Goal: Information Seeking & Learning: Learn about a topic

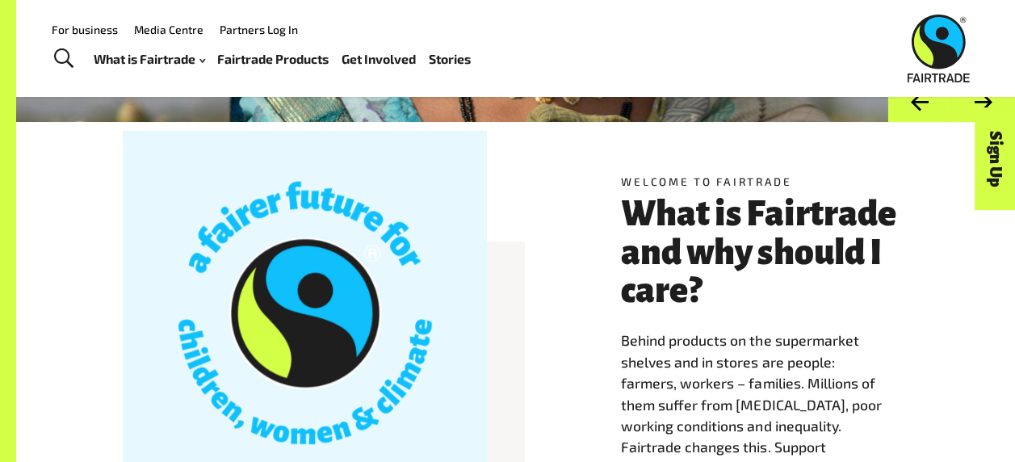
scroll to position [284, 0]
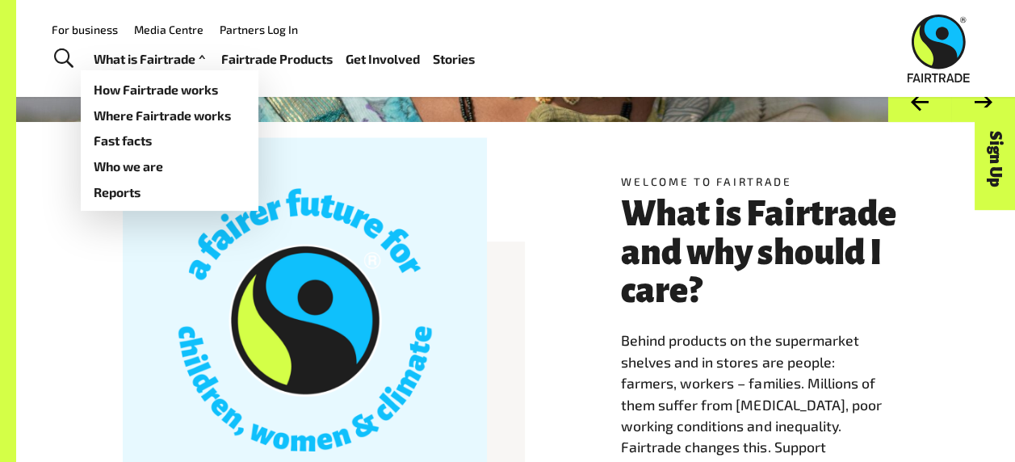
click at [157, 55] on link "What is Fairtrade" at bounding box center [151, 59] width 115 height 23
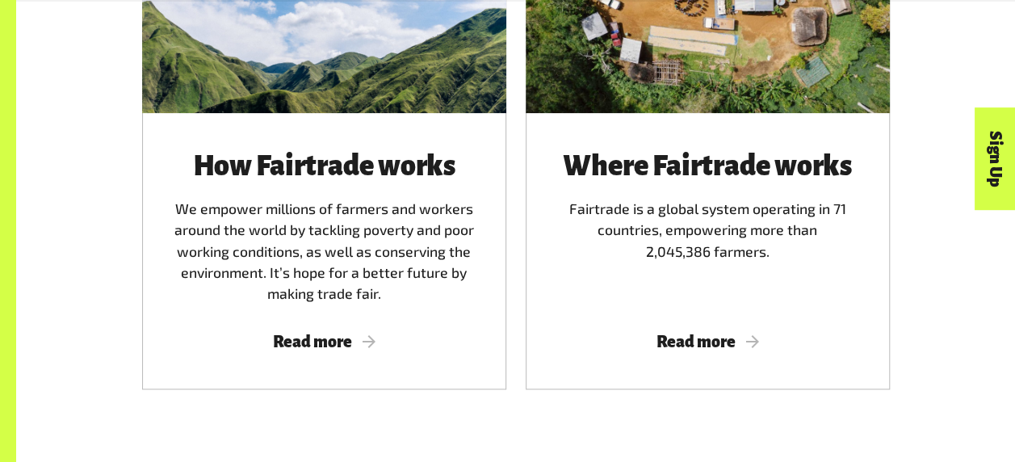
scroll to position [1023, 0]
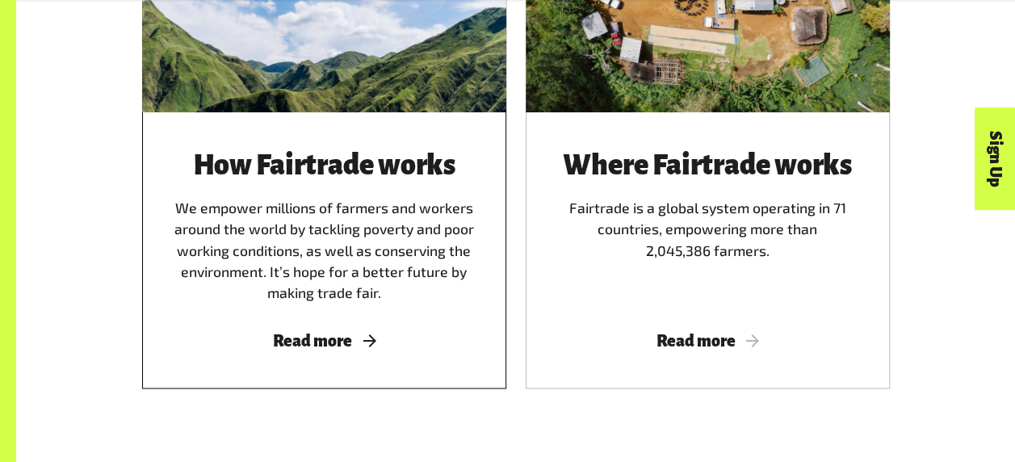
click at [350, 346] on span "Read more" at bounding box center [323, 341] width 325 height 18
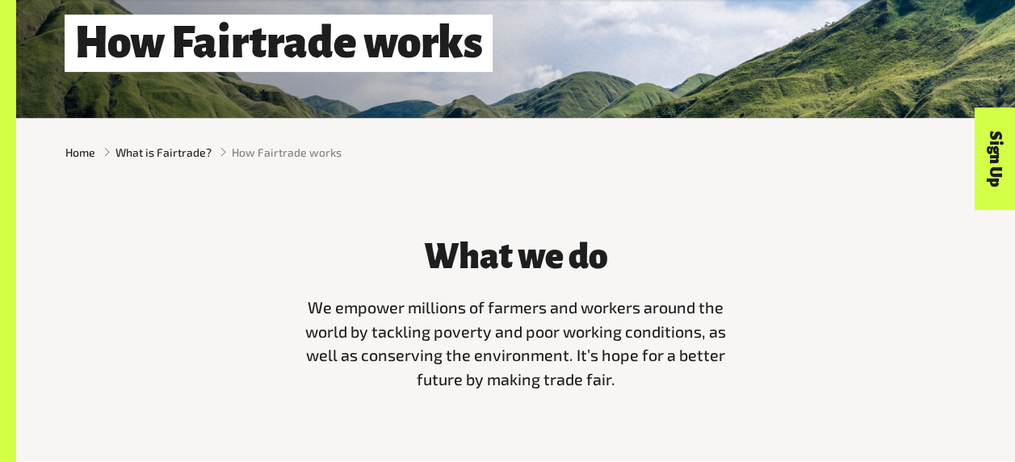
scroll to position [299, 0]
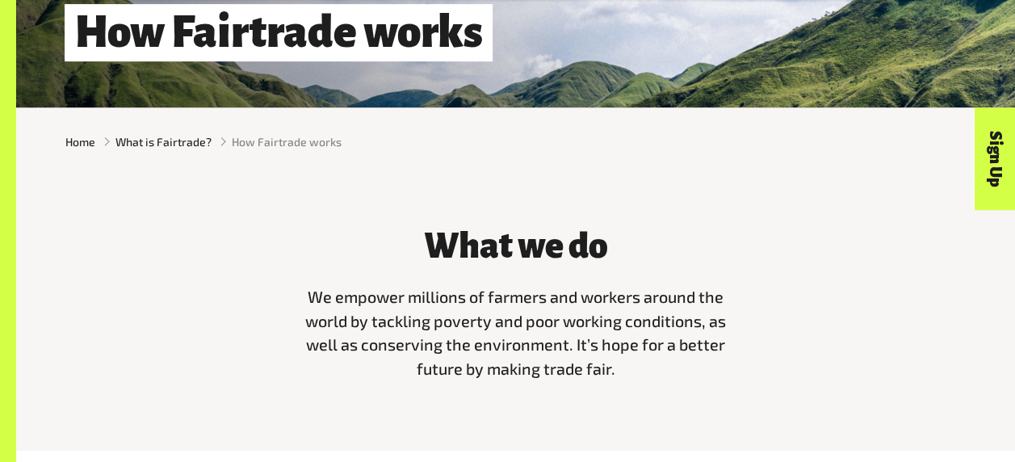
click at [331, 305] on span "We empower millions of farmers and workers around the world by tackling poverty…" at bounding box center [515, 332] width 421 height 91
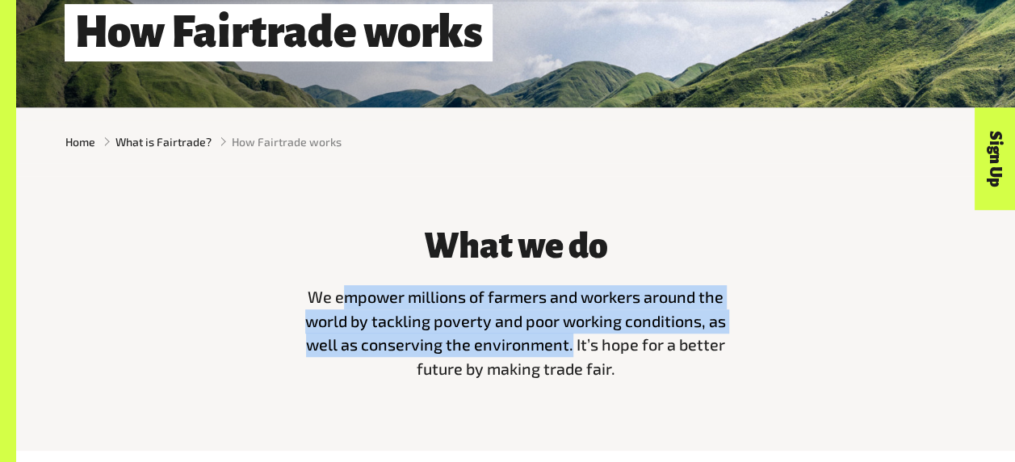
drag, startPoint x: 341, startPoint y: 305, endPoint x: 572, endPoint y: 352, distance: 235.6
click at [572, 352] on span "We empower millions of farmers and workers around the world by tackling poverty…" at bounding box center [515, 332] width 421 height 91
copy span "mpower millions of farmers and workers around the world by tackling poverty and…"
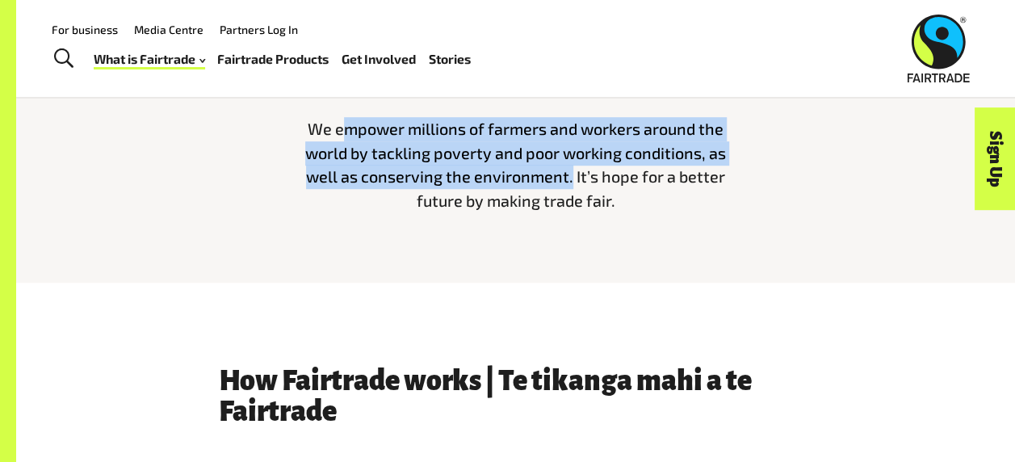
scroll to position [443, 0]
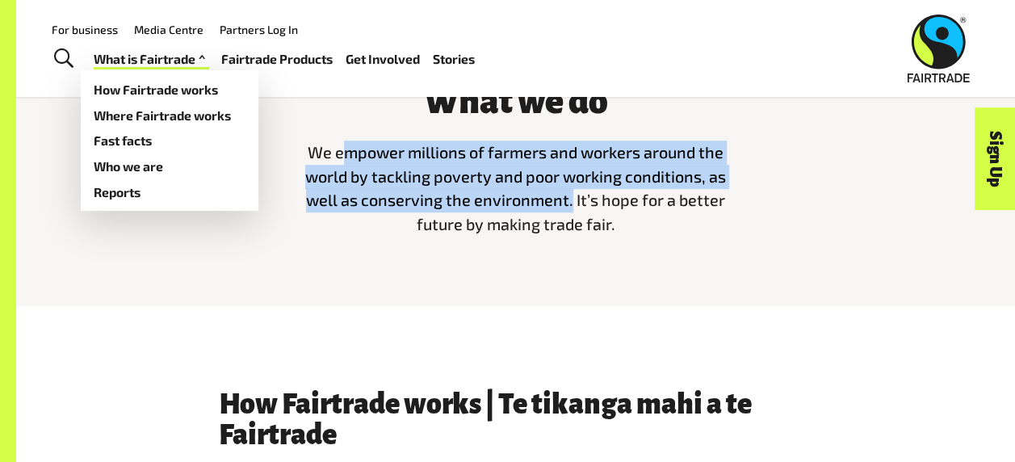
click at [129, 53] on link "What is Fairtrade" at bounding box center [151, 59] width 115 height 23
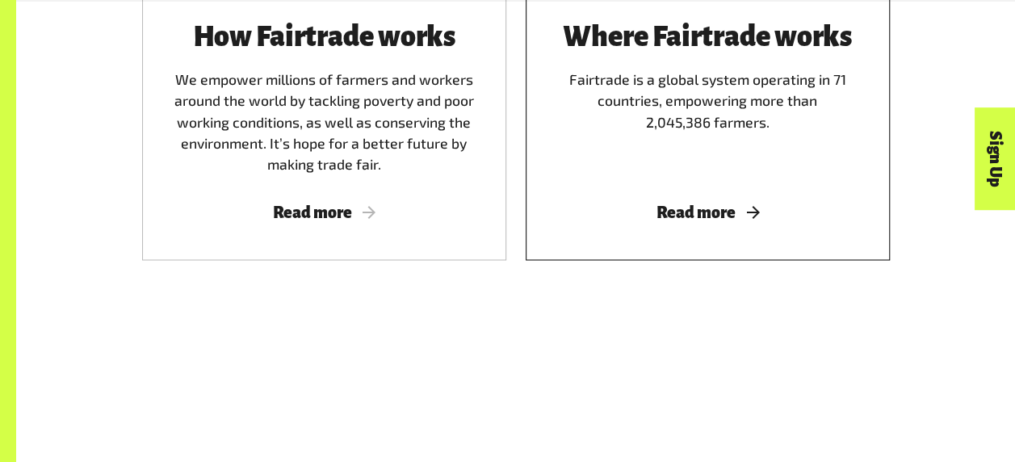
scroll to position [1162, 0]
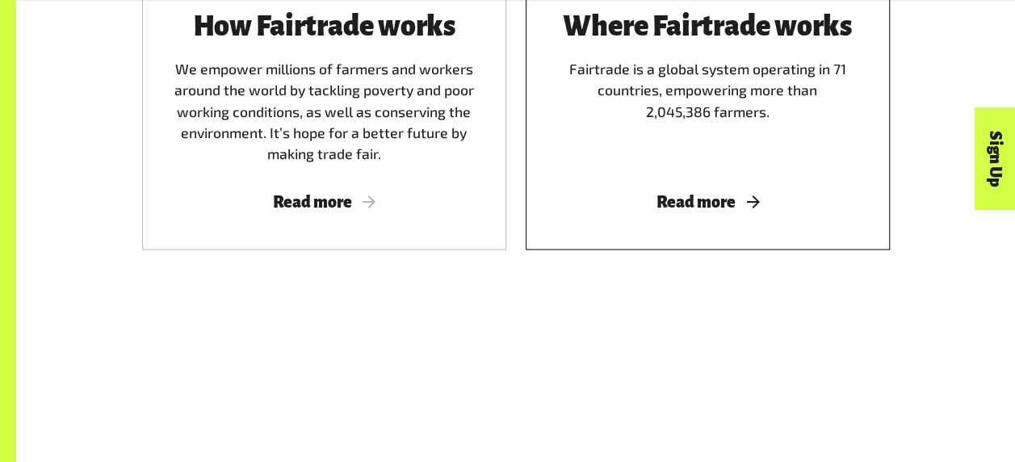
click at [711, 202] on span "Read more" at bounding box center [707, 202] width 325 height 18
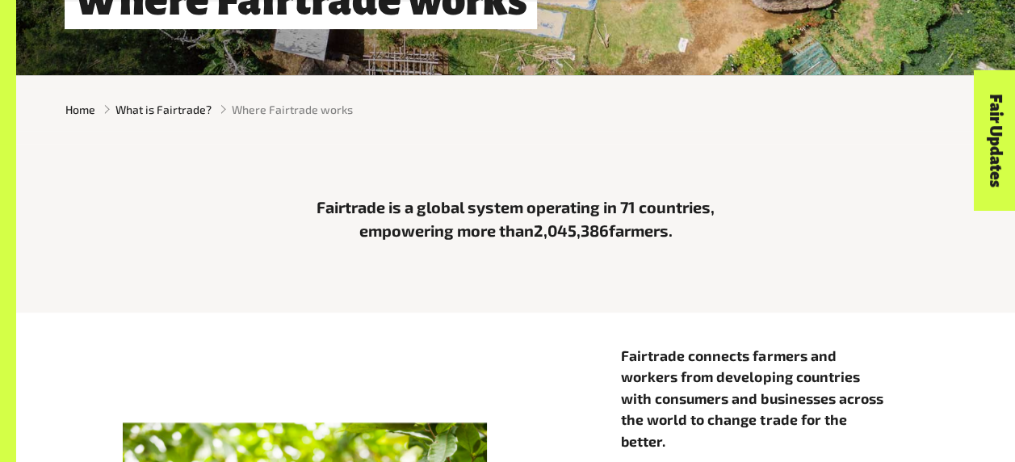
scroll to position [333, 0]
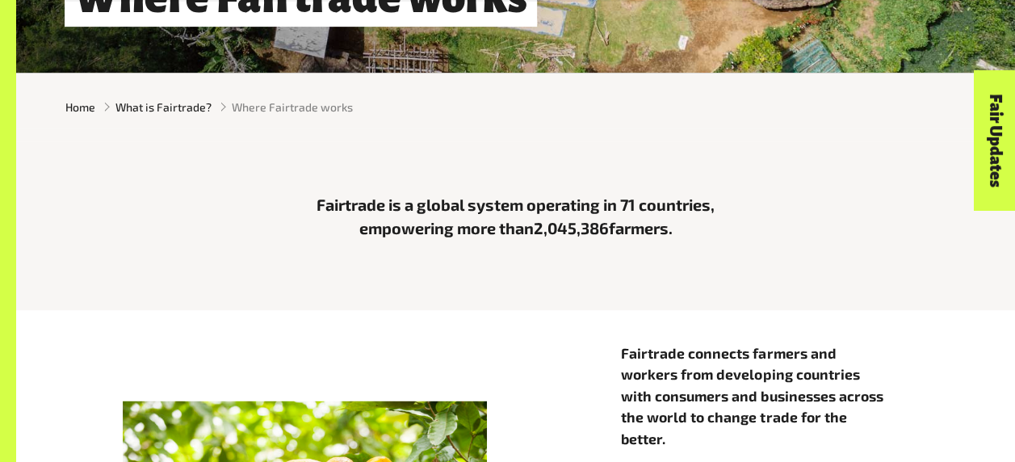
drag, startPoint x: 528, startPoint y: 210, endPoint x: 746, endPoint y: 251, distance: 221.9
click at [746, 251] on div "Fairtrade is a global system operating in 71 countries, empowering more than 2,…" at bounding box center [516, 214] width 920 height 80
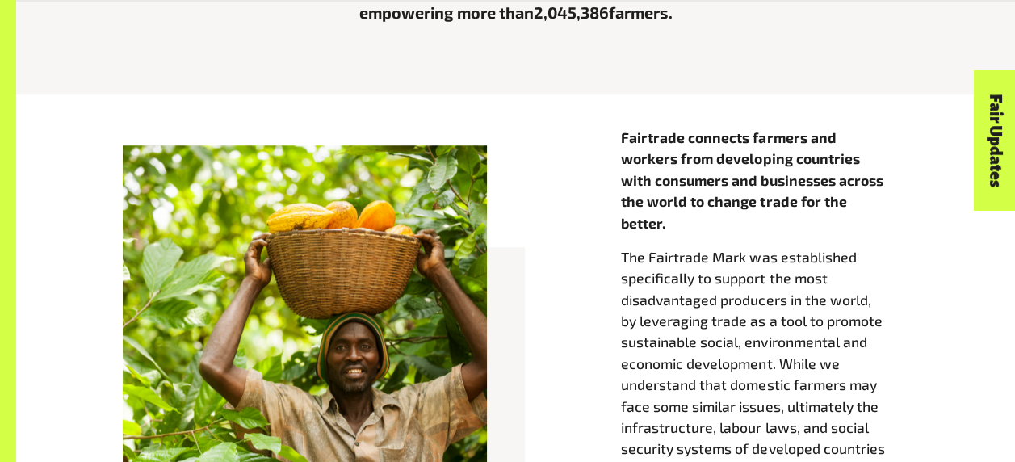
scroll to position [551, 0]
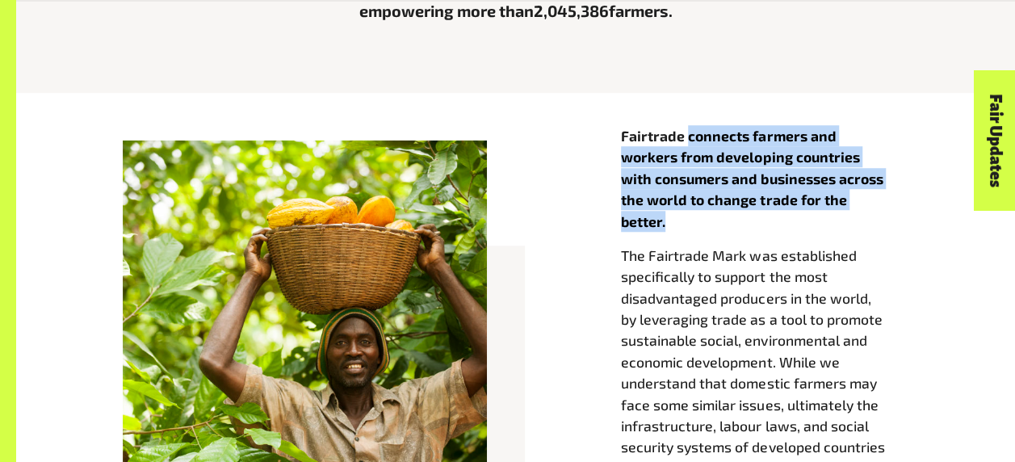
drag, startPoint x: 686, startPoint y: 134, endPoint x: 739, endPoint y: 214, distance: 95.6
click at [739, 214] on p "Fairtrade connects farmers and workers from developing countries with consumers…" at bounding box center [764, 178] width 287 height 107
copy strong "connects farmers and workers from developing countries with consumers and busin…"
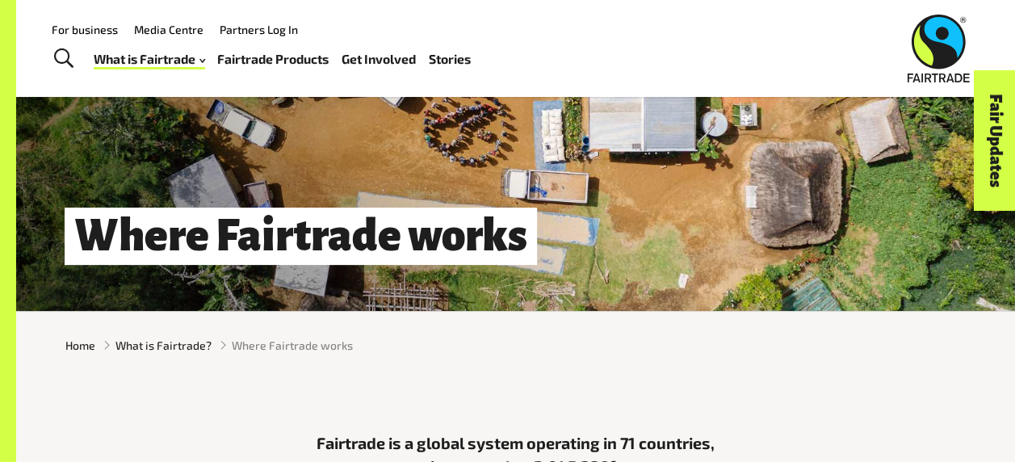
scroll to position [92, 0]
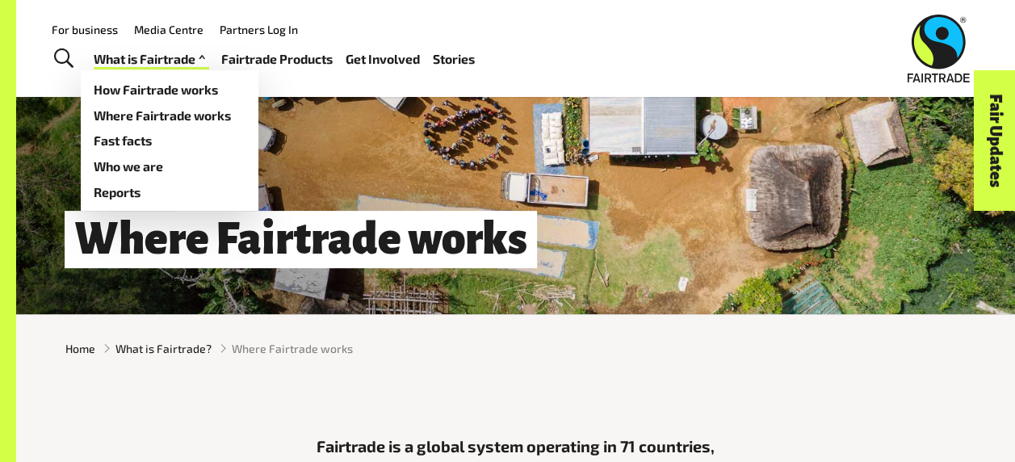
click at [146, 57] on link "What is Fairtrade" at bounding box center [151, 59] width 115 height 23
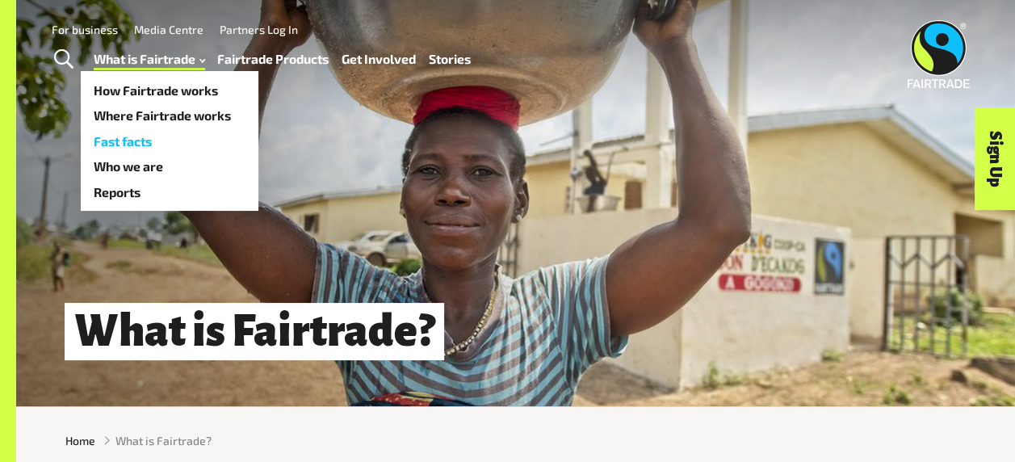
click at [149, 146] on link "Fast facts" at bounding box center [170, 141] width 178 height 26
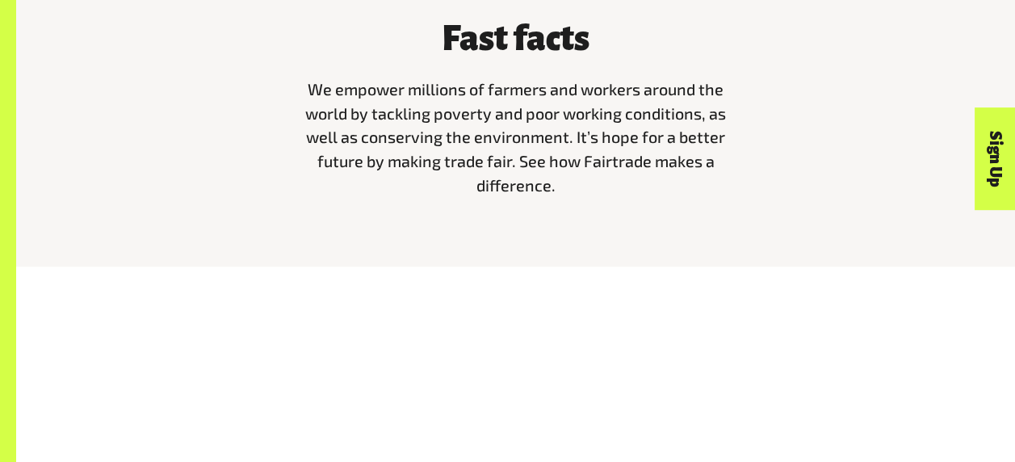
scroll to position [507, 0]
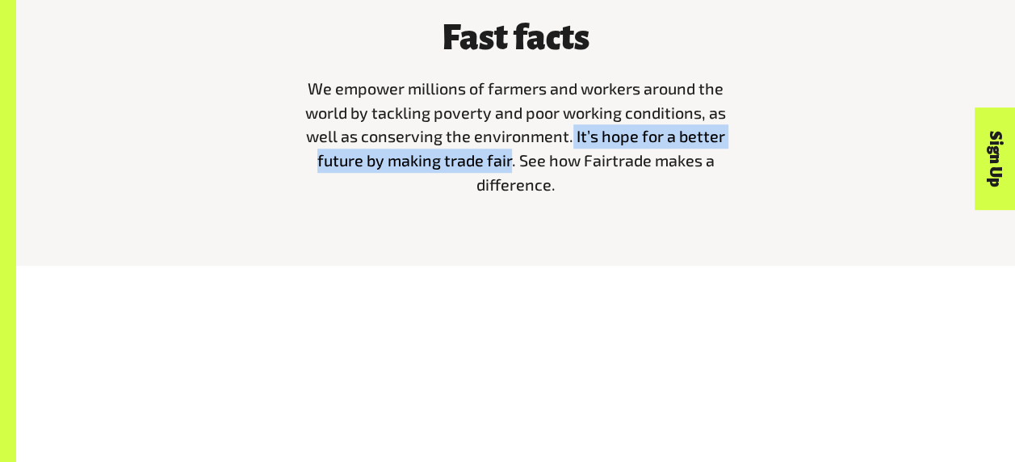
drag, startPoint x: 573, startPoint y: 136, endPoint x: 513, endPoint y: 174, distance: 71.9
click at [513, 174] on span "We empower millions of farmers and workers around the world by tackling poverty…" at bounding box center [515, 135] width 421 height 115
copy span "It’s hope for a better future by making trade fair."
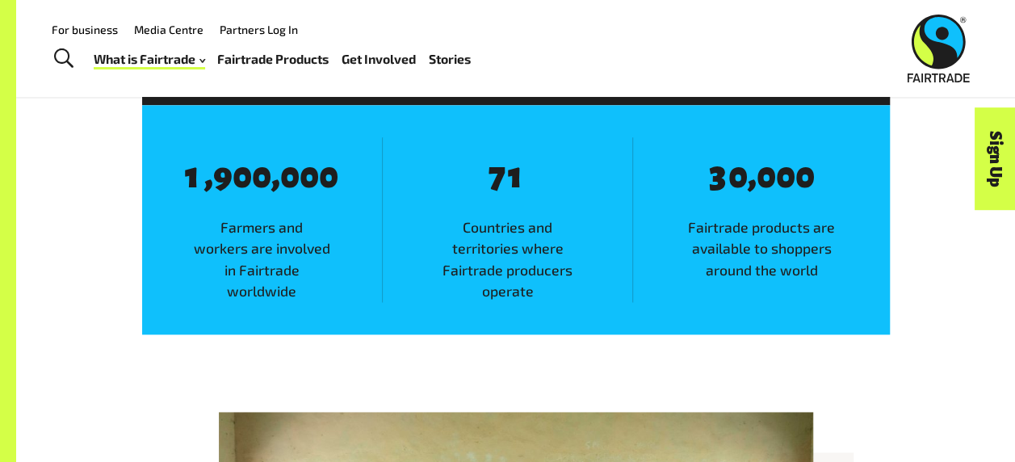
scroll to position [933, 0]
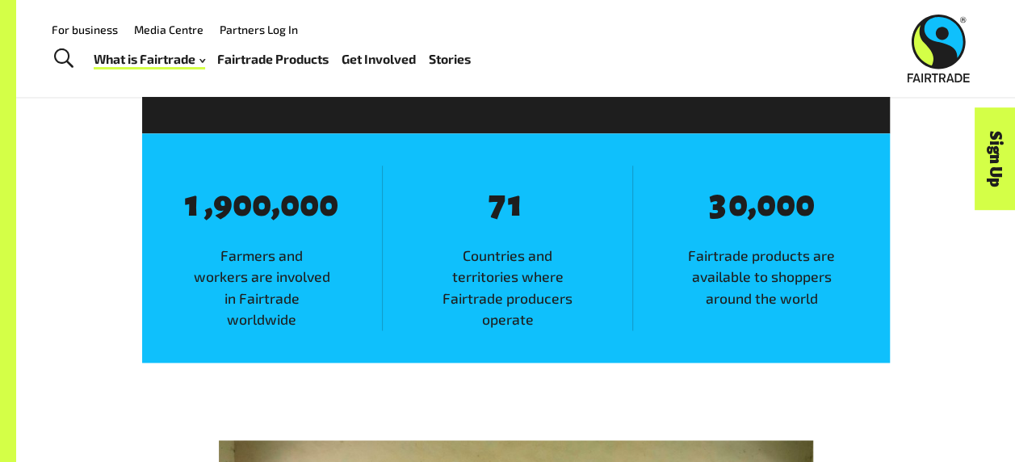
click at [241, 55] on link "Fairtrade Products" at bounding box center [272, 59] width 111 height 23
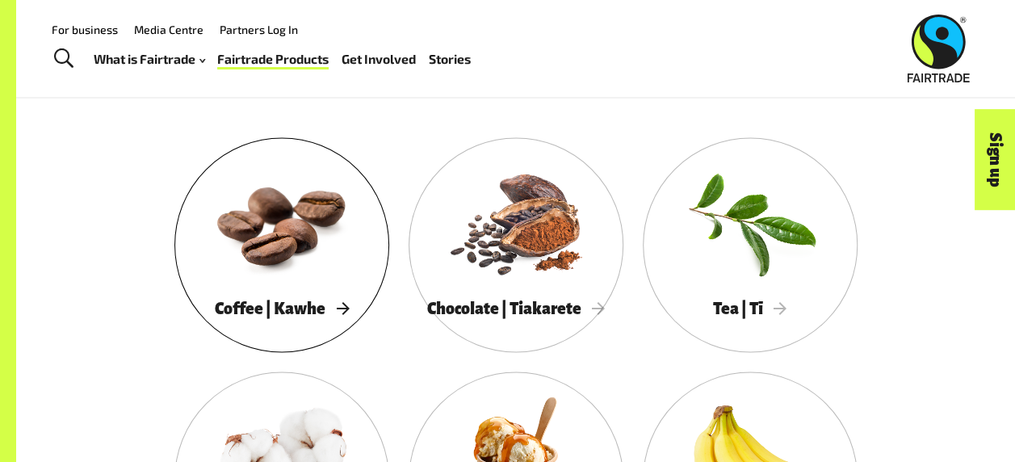
scroll to position [1323, 0]
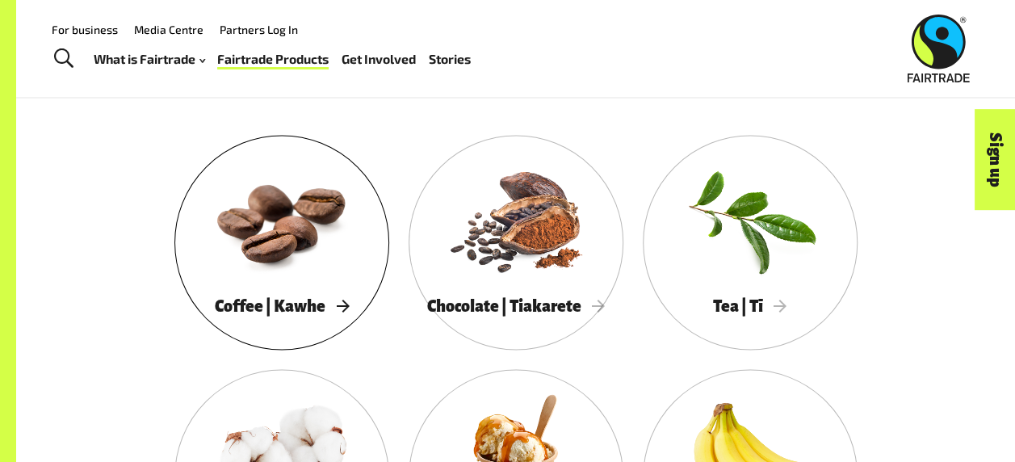
click at [276, 147] on link "Coffee | Kawhe" at bounding box center [281, 242] width 215 height 215
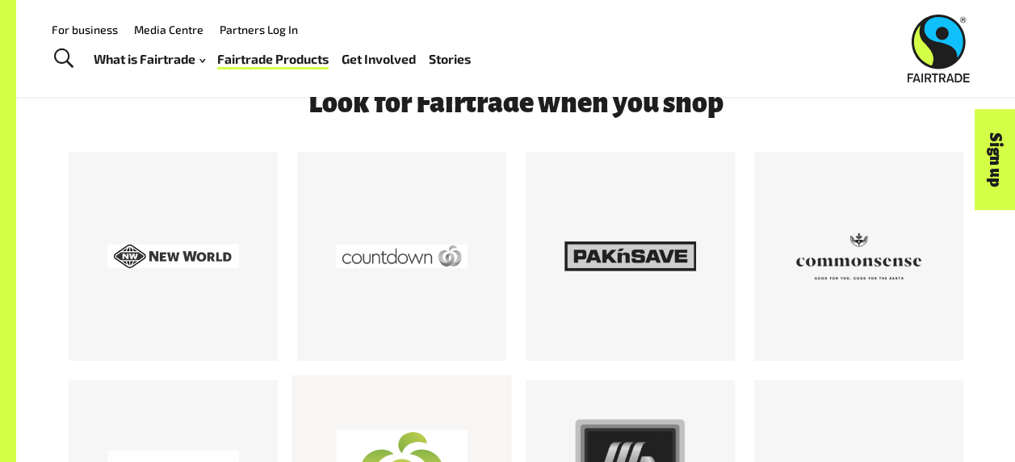
scroll to position [2122, 0]
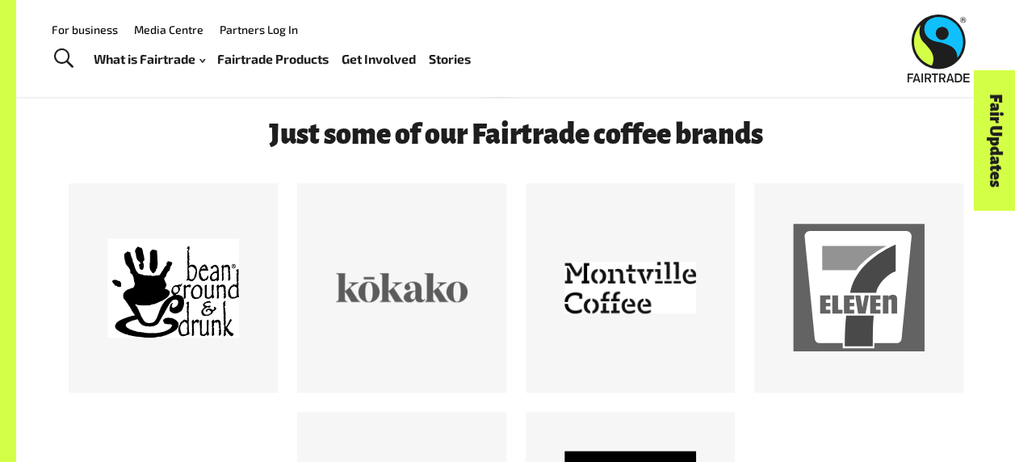
scroll to position [727, 0]
